Goal: Task Accomplishment & Management: Use online tool/utility

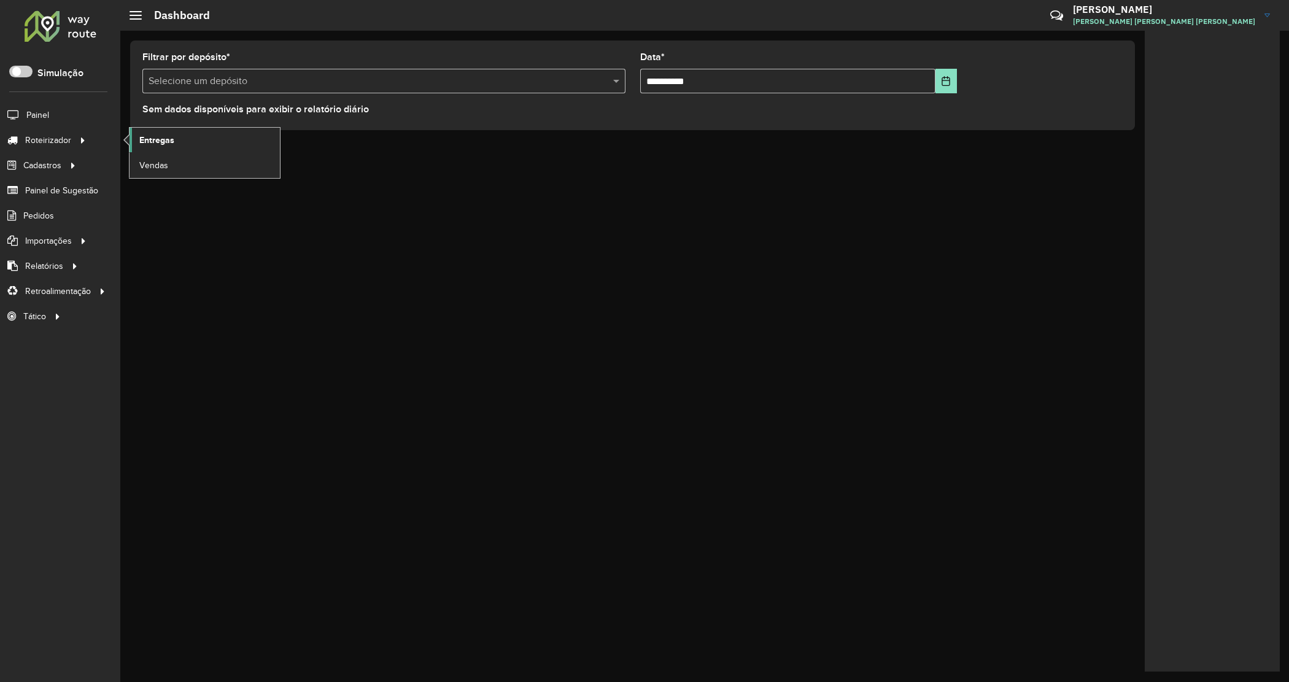
click at [157, 144] on span "Entregas" at bounding box center [156, 140] width 35 height 13
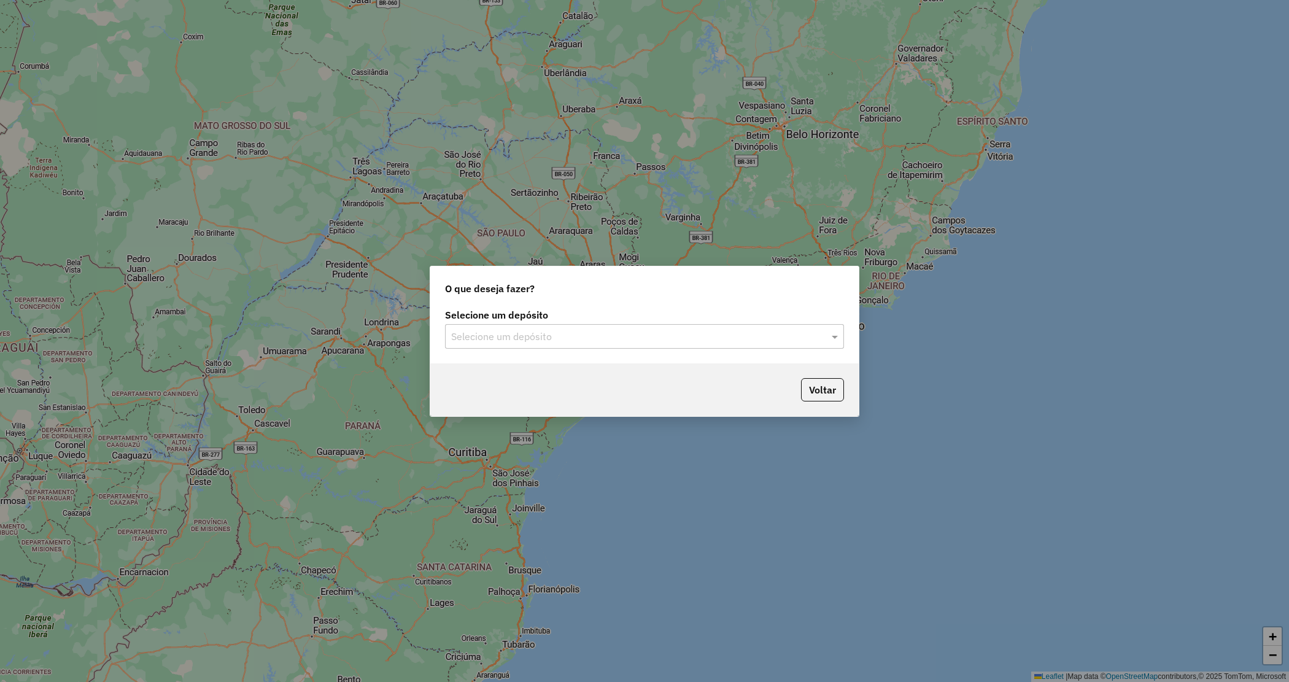
drag, startPoint x: 606, startPoint y: 341, endPoint x: 603, endPoint y: 351, distance: 9.5
click at [605, 347] on div "Selecione um depósito" at bounding box center [644, 336] width 399 height 25
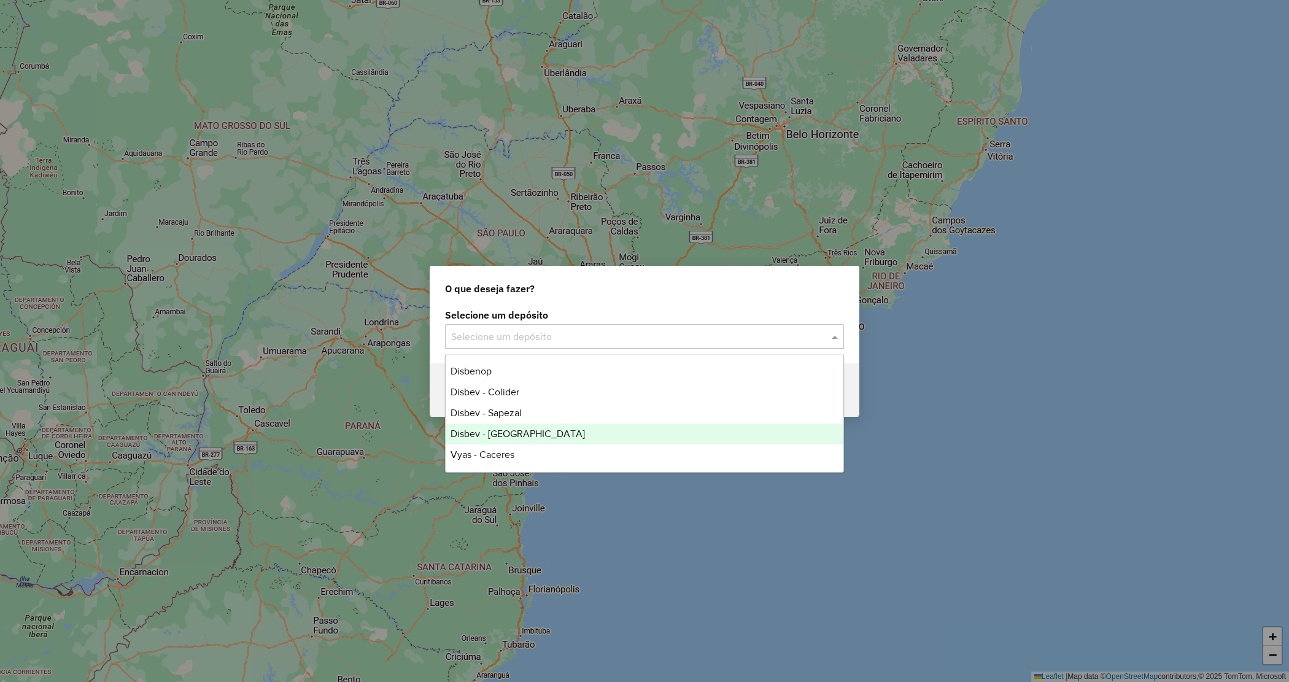
click at [565, 428] on div "Disbev - [GEOGRAPHIC_DATA]" at bounding box center [645, 434] width 398 height 21
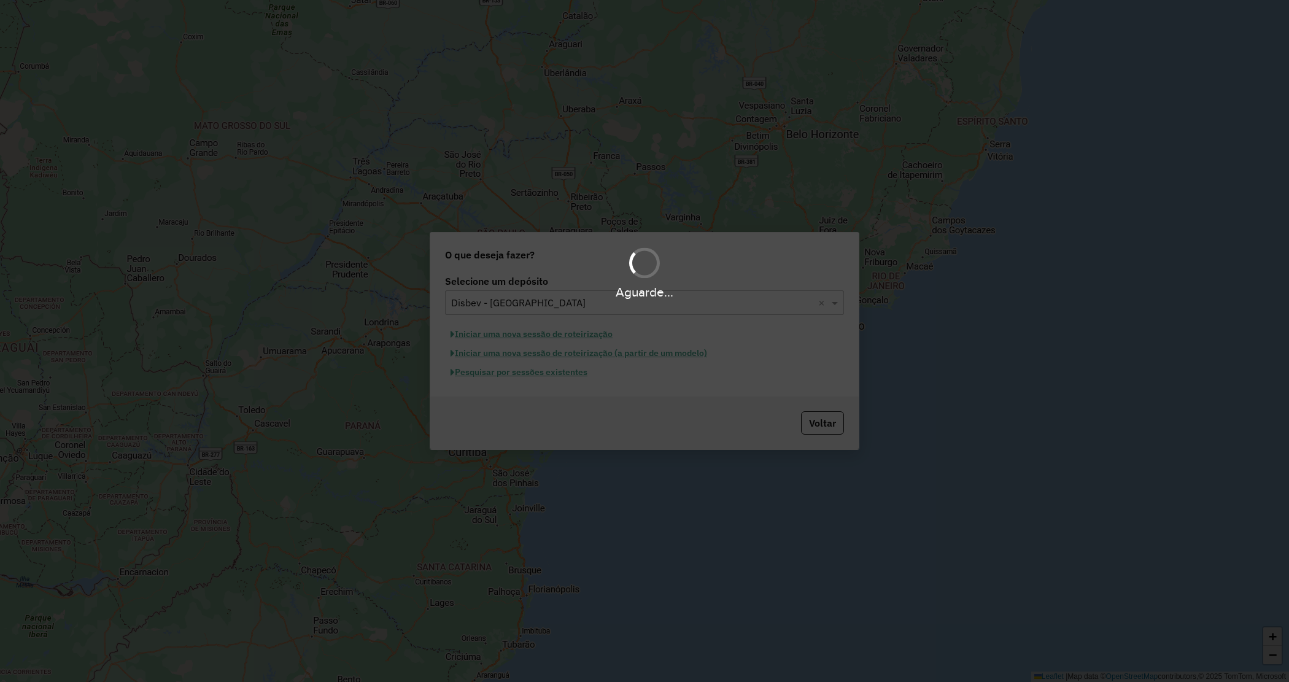
click at [553, 373] on div "Aguarde..." at bounding box center [644, 341] width 1289 height 682
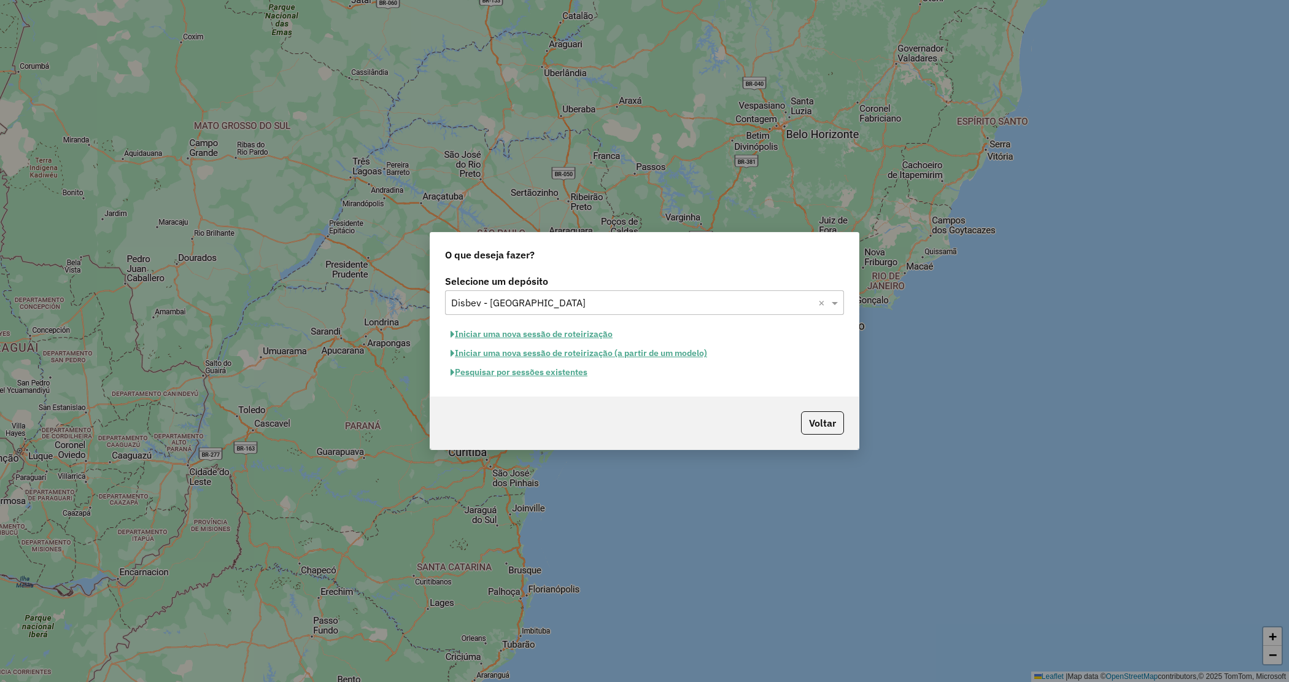
click at [553, 373] on button "Pesquisar por sessões existentes" at bounding box center [519, 372] width 148 height 19
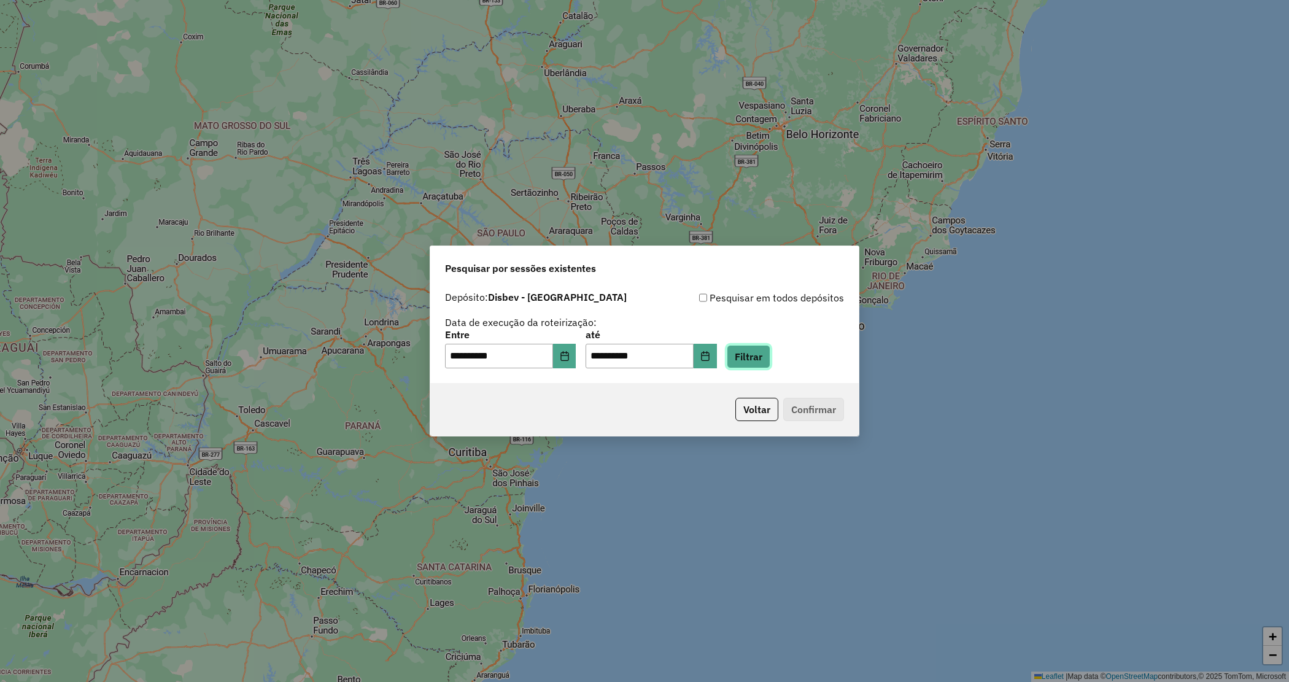
click at [770, 359] on button "Filtrar" at bounding box center [749, 356] width 44 height 23
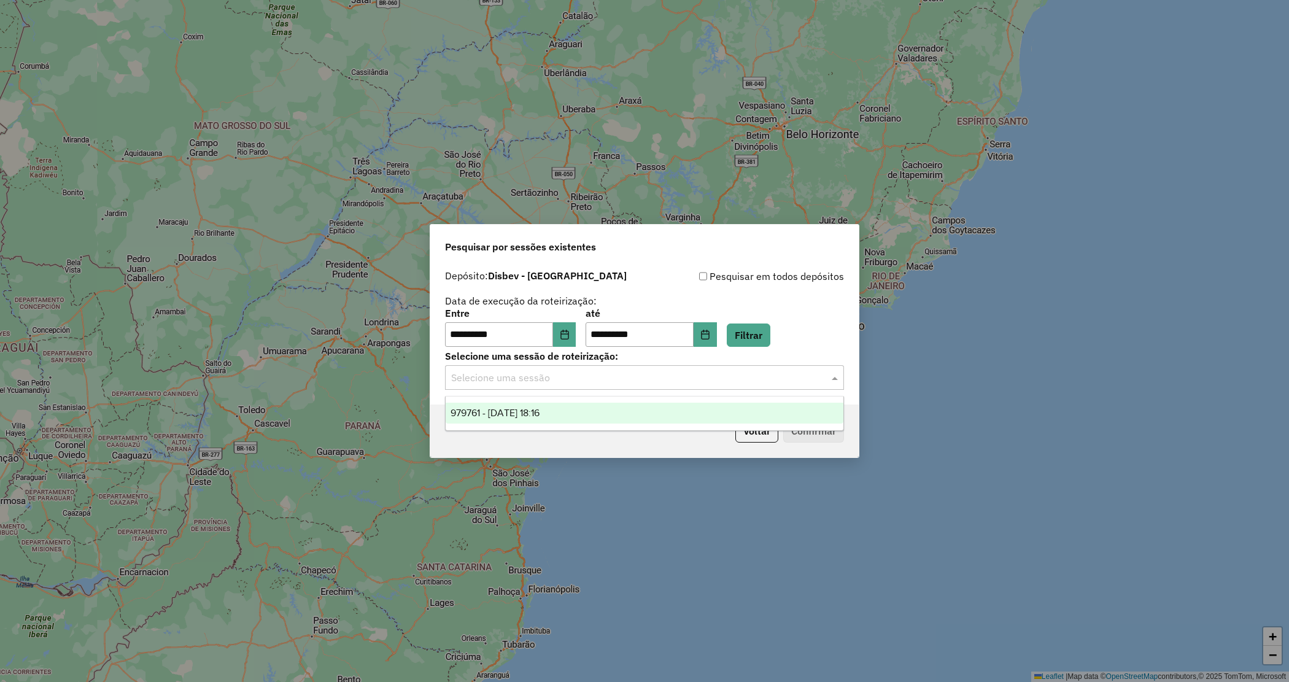
drag, startPoint x: 588, startPoint y: 378, endPoint x: 586, endPoint y: 401, distance: 22.7
click at [588, 379] on input "text" at bounding box center [632, 378] width 362 height 15
click at [587, 412] on div "979761 - [DATE] 18:16" at bounding box center [645, 413] width 398 height 21
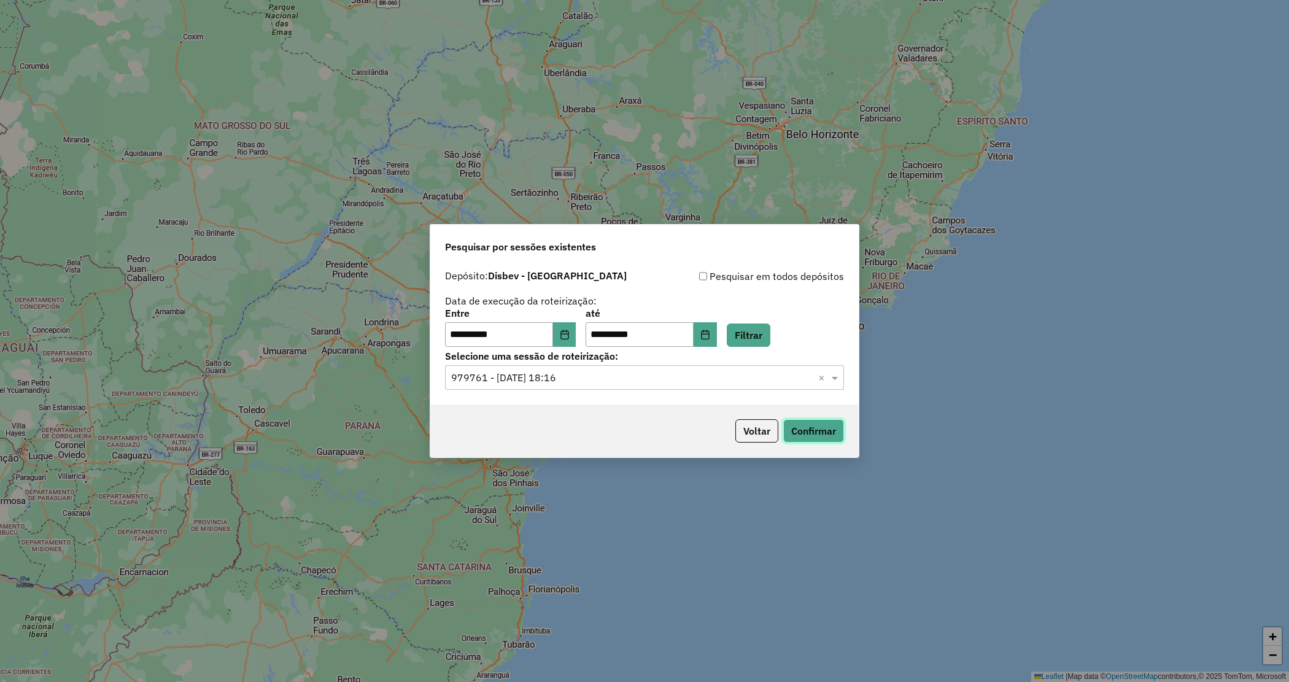
click at [810, 430] on button "Confirmar" at bounding box center [813, 430] width 61 height 23
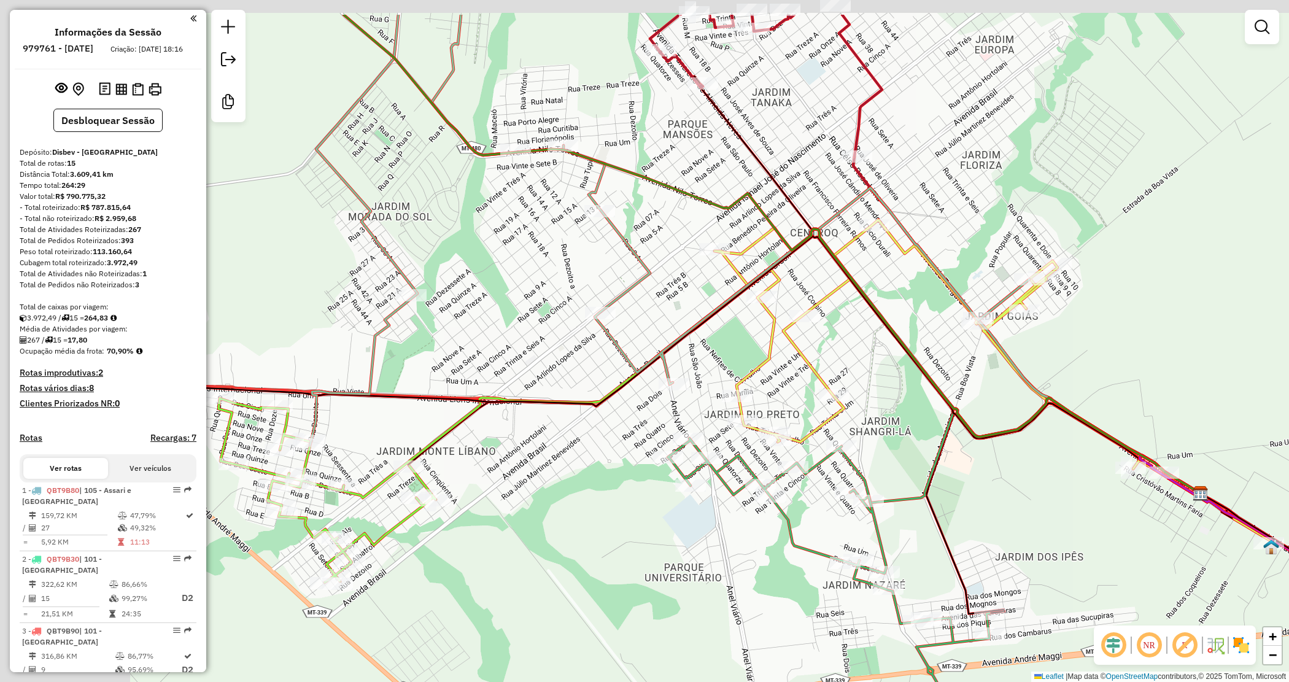
drag, startPoint x: 767, startPoint y: 457, endPoint x: 1007, endPoint y: 548, distance: 256.1
click at [1026, 545] on div "Janela de atendimento Grade de atendimento Capacidade Transportadoras Veículos …" at bounding box center [644, 341] width 1289 height 682
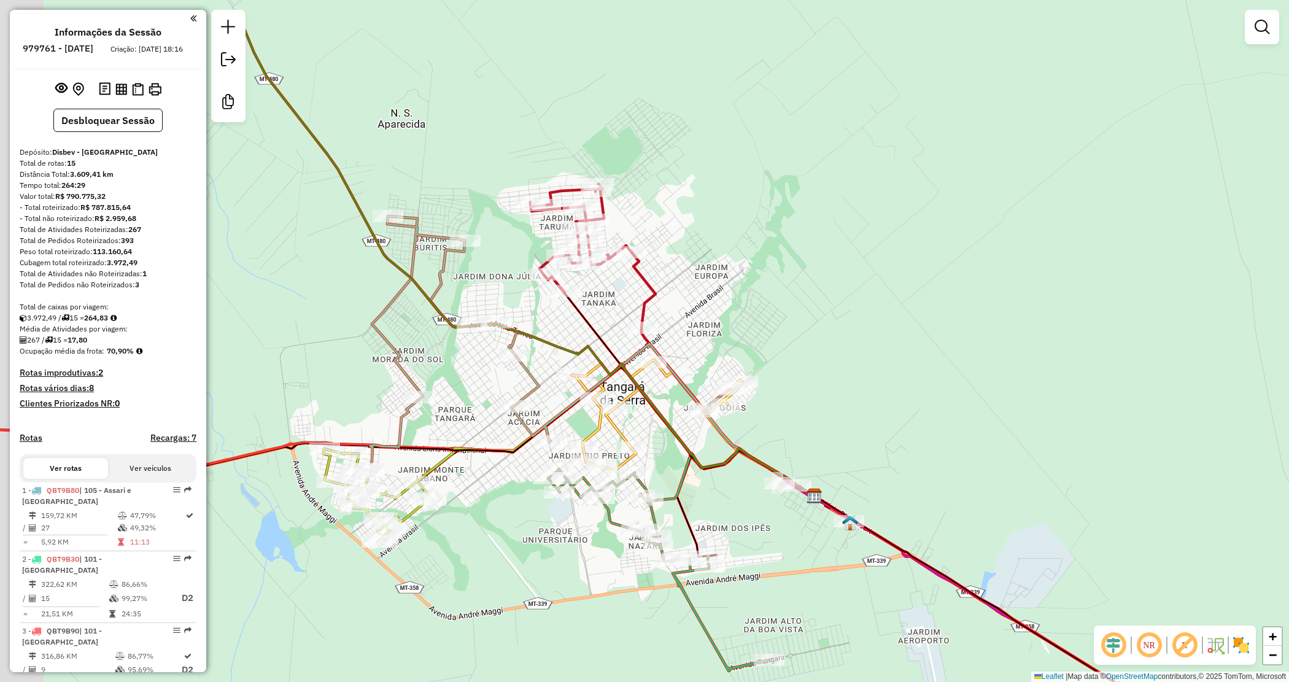
drag, startPoint x: 803, startPoint y: 262, endPoint x: 894, endPoint y: 283, distance: 93.4
click at [894, 283] on div "Janela de atendimento Grade de atendimento Capacidade Transportadoras Veículos …" at bounding box center [644, 341] width 1289 height 682
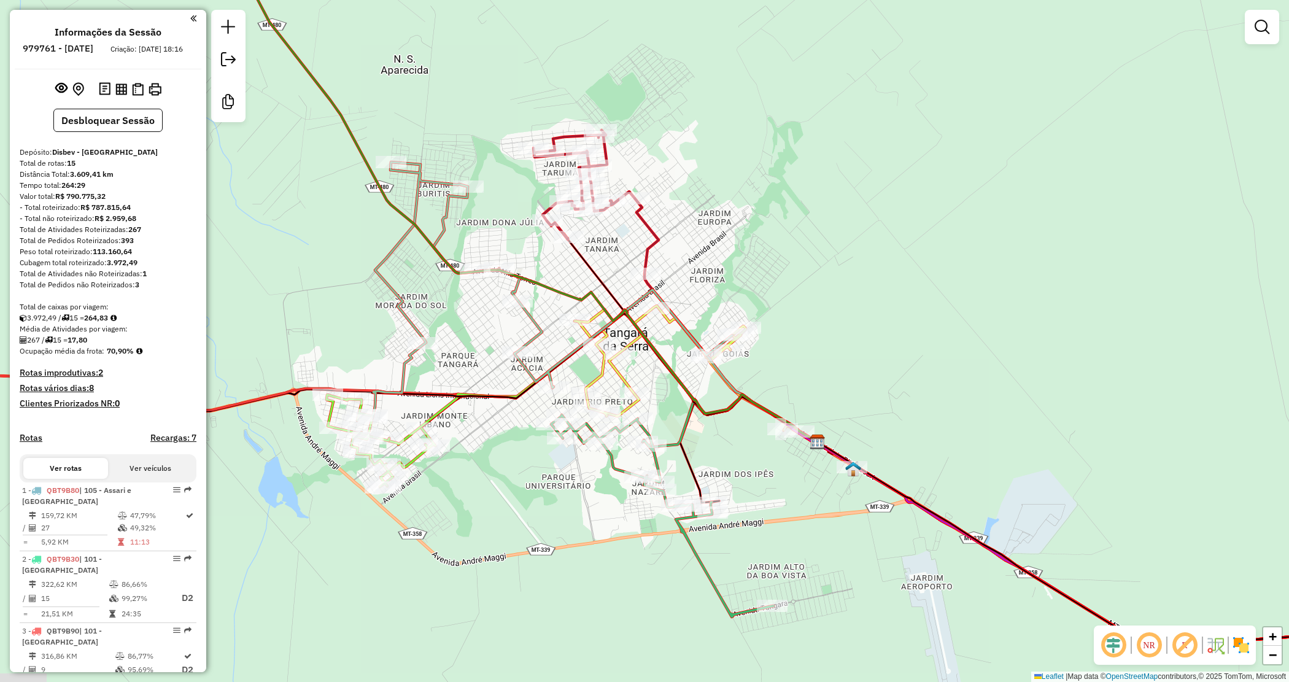
drag, startPoint x: 860, startPoint y: 300, endPoint x: 851, endPoint y: 284, distance: 17.9
click at [864, 275] on div "Janela de atendimento Grade de atendimento Capacidade Transportadoras Veículos …" at bounding box center [644, 341] width 1289 height 682
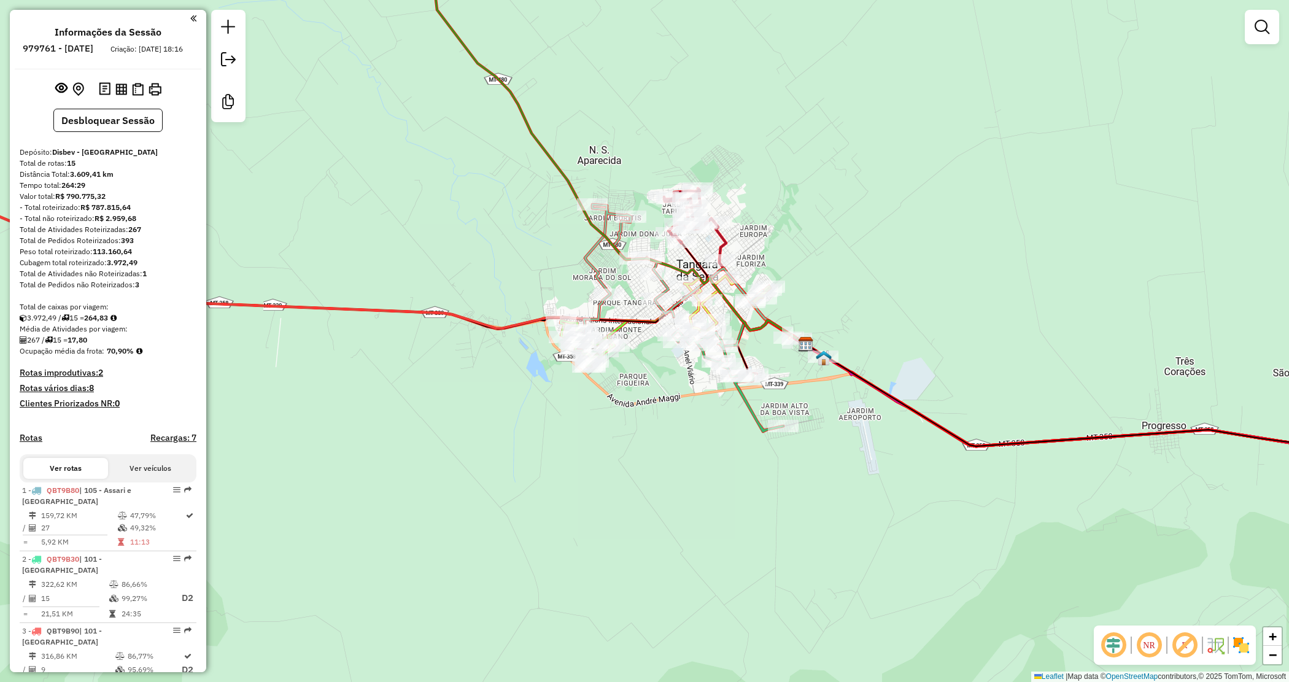
drag, startPoint x: 777, startPoint y: 275, endPoint x: 812, endPoint y: 210, distance: 74.2
click at [842, 201] on div "Janela de atendimento Grade de atendimento Capacidade Transportadoras Veículos …" at bounding box center [644, 341] width 1289 height 682
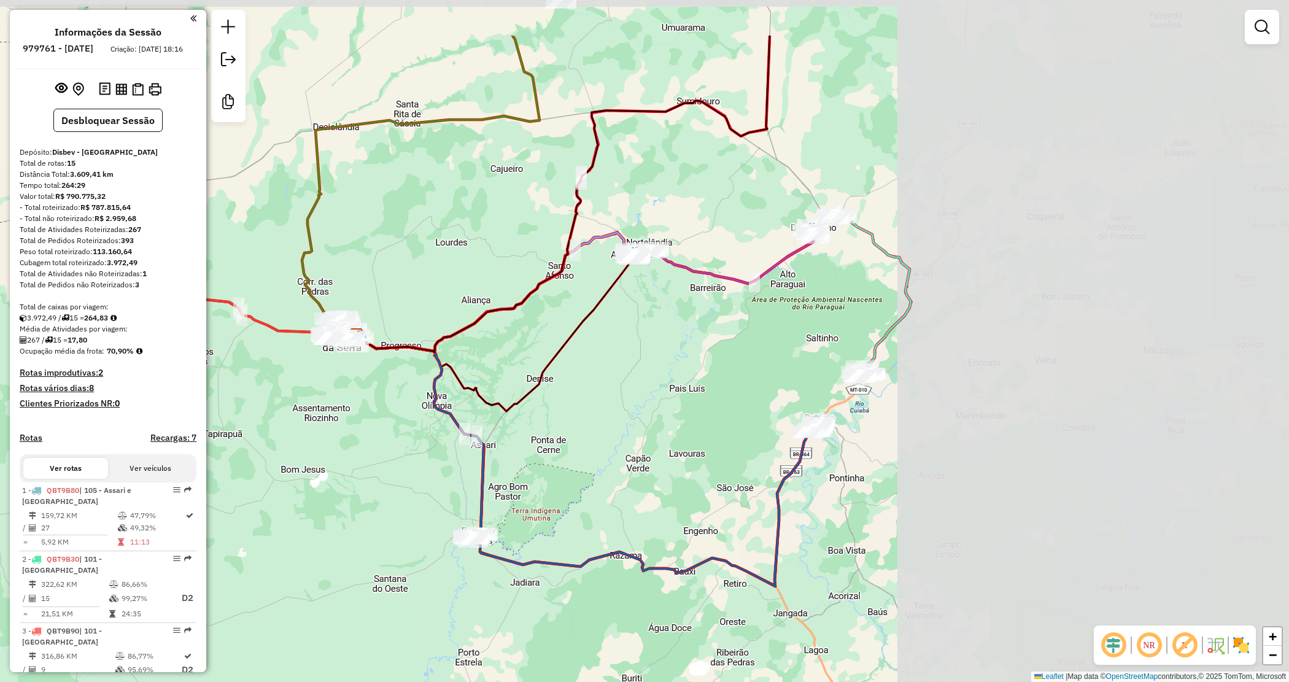
drag, startPoint x: 1073, startPoint y: 385, endPoint x: 618, endPoint y: 500, distance: 469.3
click at [620, 498] on div "Janela de atendimento Grade de atendimento Capacidade Transportadoras Veículos …" at bounding box center [644, 341] width 1289 height 682
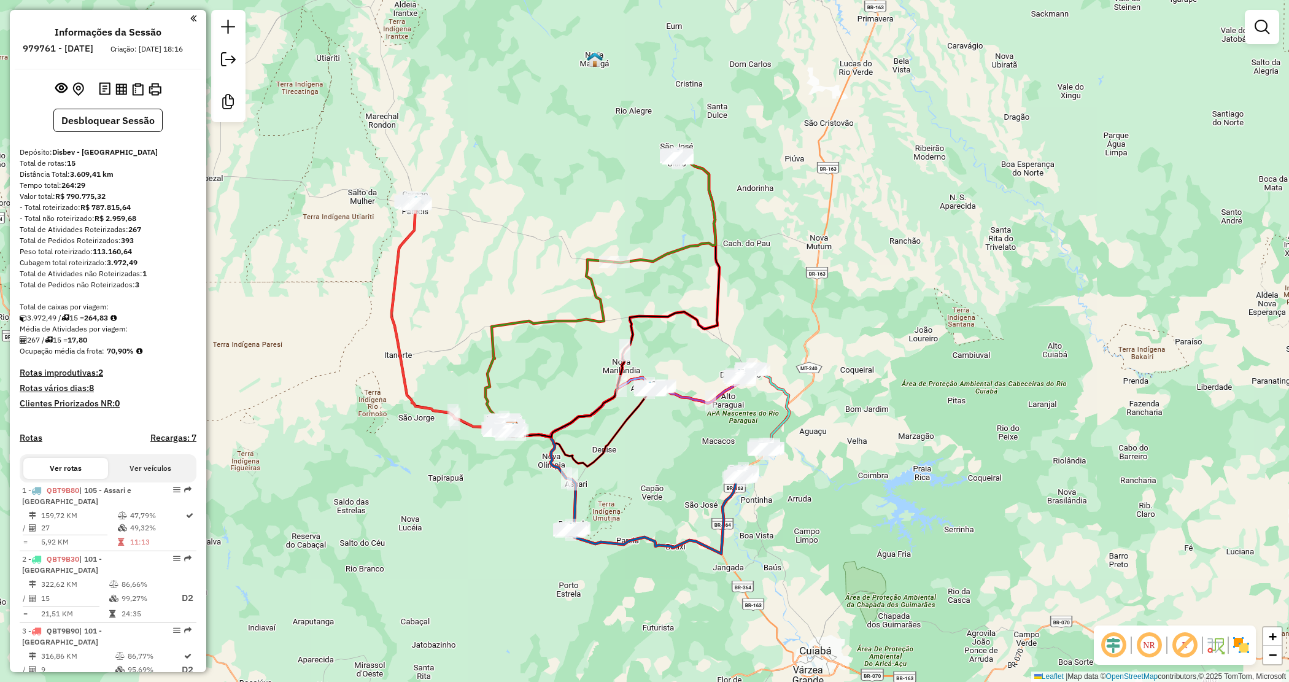
drag, startPoint x: 523, startPoint y: 311, endPoint x: 548, endPoint y: 314, distance: 24.7
click at [557, 320] on div "Janela de atendimento Grade de atendimento Capacidade Transportadoras Veículos …" at bounding box center [644, 341] width 1289 height 682
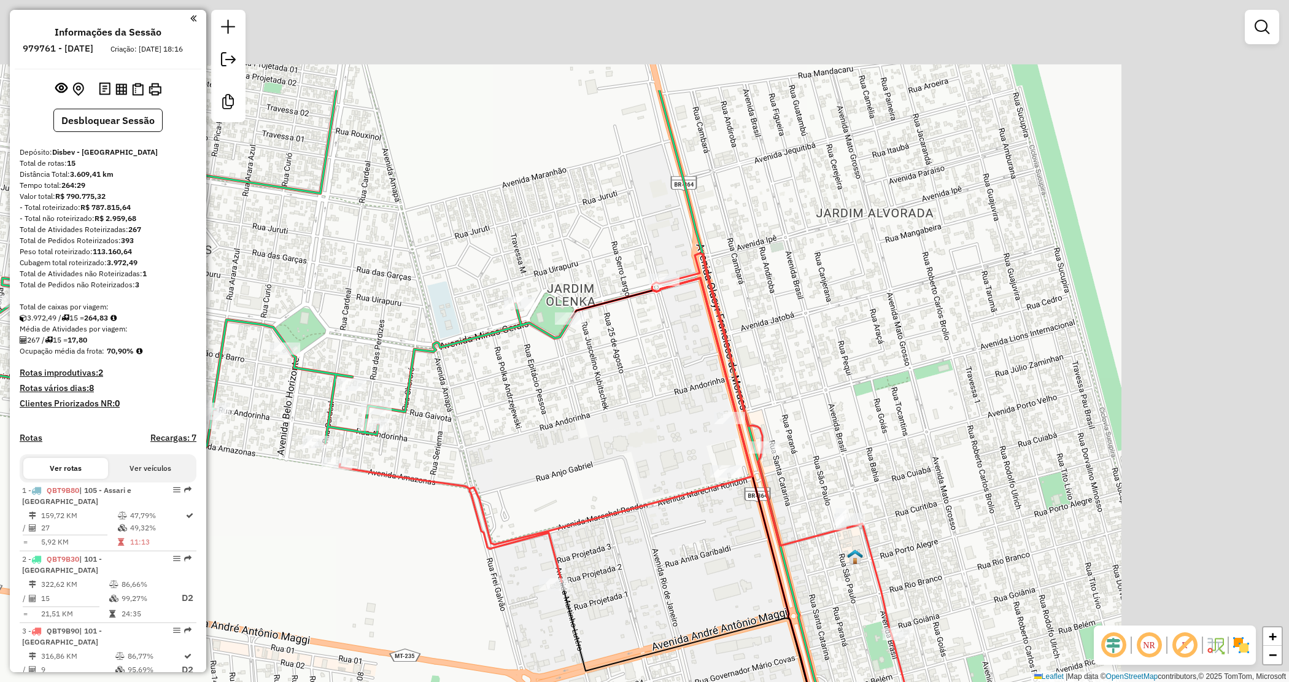
drag, startPoint x: 812, startPoint y: 246, endPoint x: 578, endPoint y: 394, distance: 277.6
click at [578, 394] on div "Janela de atendimento Grade de atendimento Capacidade Transportadoras Veículos …" at bounding box center [644, 341] width 1289 height 682
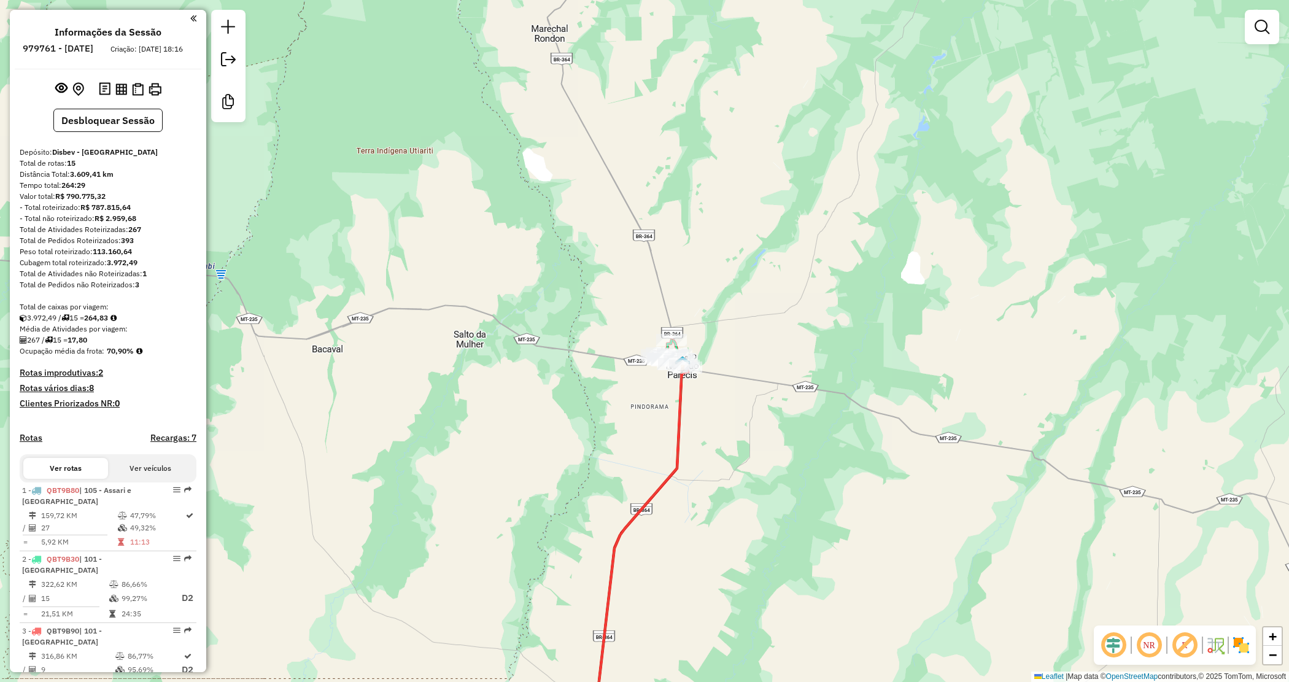
drag, startPoint x: 778, startPoint y: 541, endPoint x: 497, endPoint y: 257, distance: 399.4
click at [504, 271] on div "Janela de atendimento Grade de atendimento Capacidade Transportadoras Veículos …" at bounding box center [644, 341] width 1289 height 682
